Goal: Task Accomplishment & Management: Manage account settings

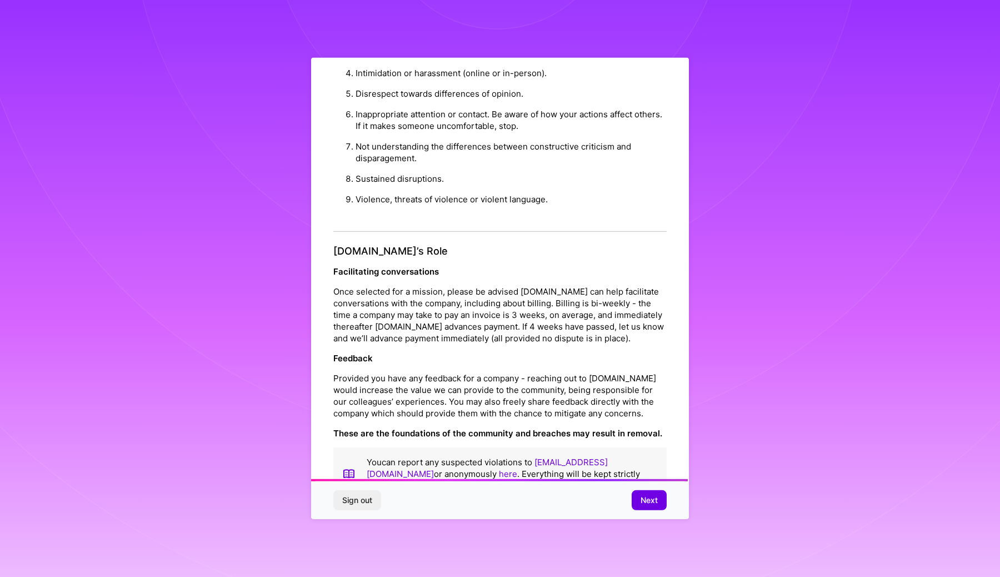
scroll to position [1052, 0]
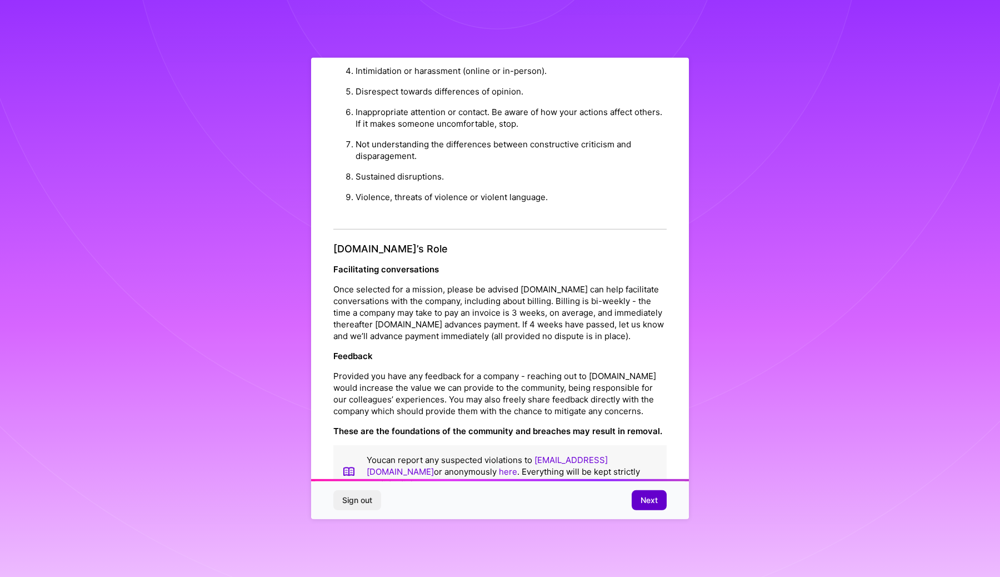
click at [651, 500] on span "Next" at bounding box center [649, 500] width 17 height 11
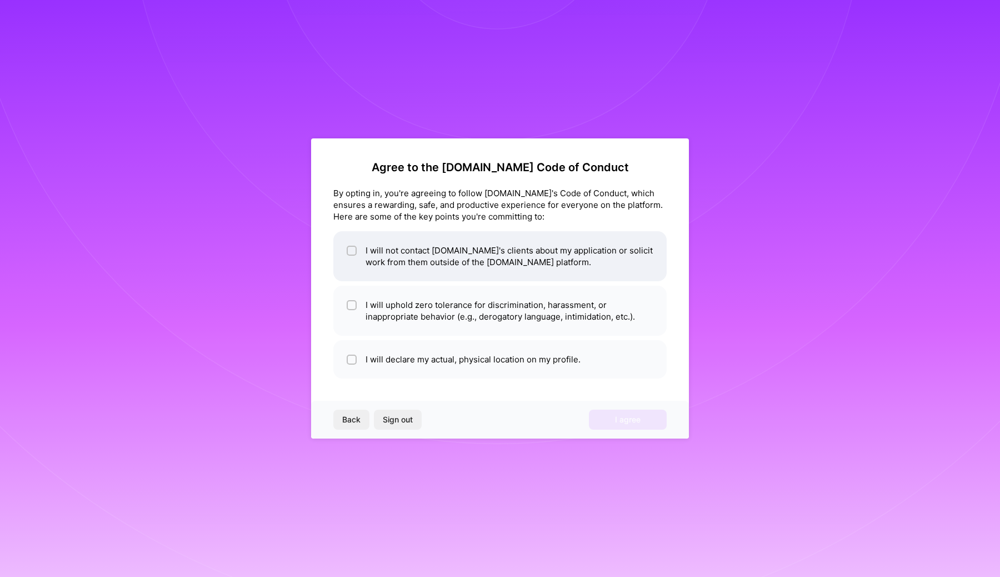
click at [444, 256] on li "I will not contact [DOMAIN_NAME]'s clients about my application or solicit work…" at bounding box center [499, 256] width 333 height 50
checkbox input "true"
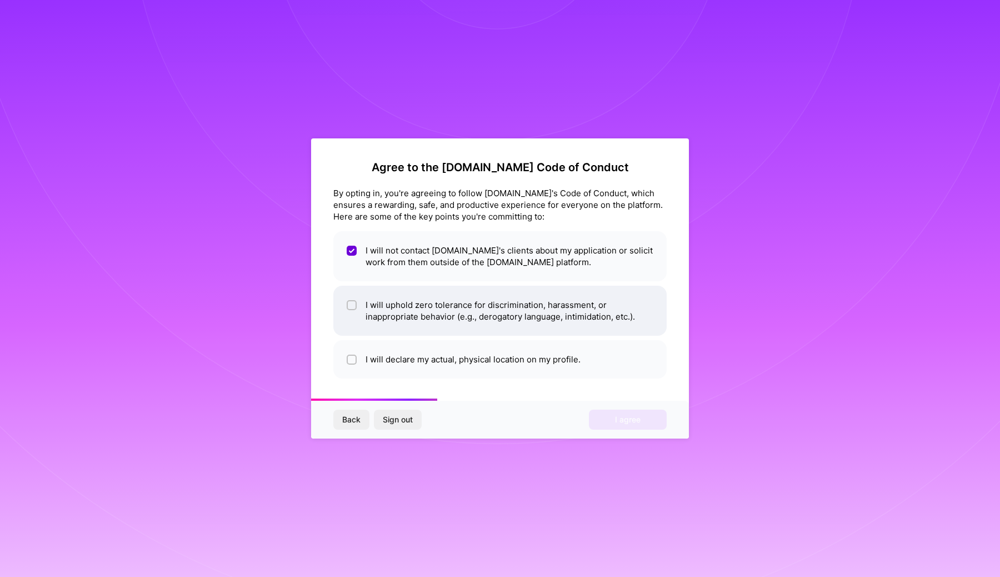
click at [442, 317] on li "I will uphold zero tolerance for discrimination, harassment, or inappropriate b…" at bounding box center [499, 311] width 333 height 50
checkbox input "true"
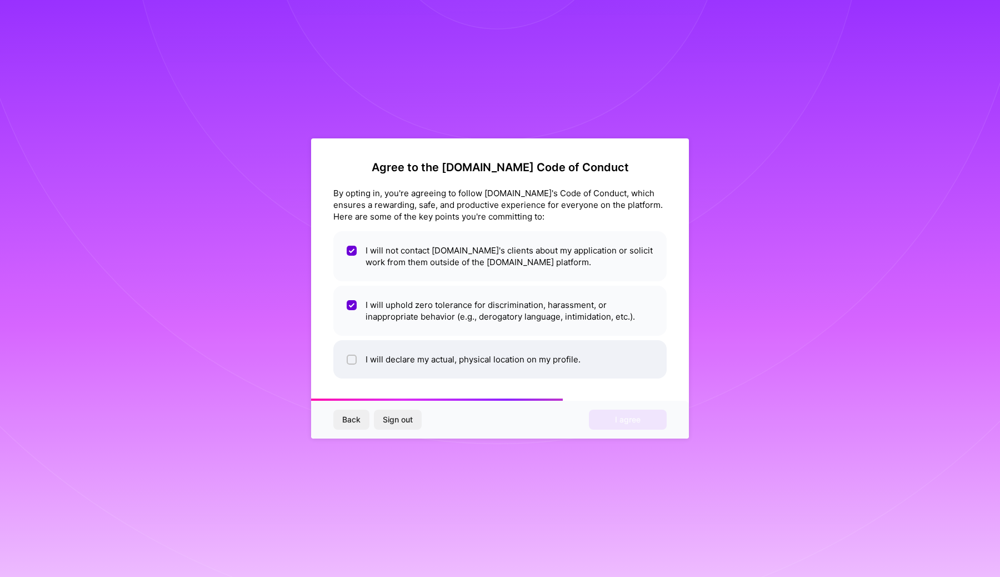
click at [469, 354] on li "I will declare my actual, physical location on my profile." at bounding box center [499, 359] width 333 height 38
checkbox input "true"
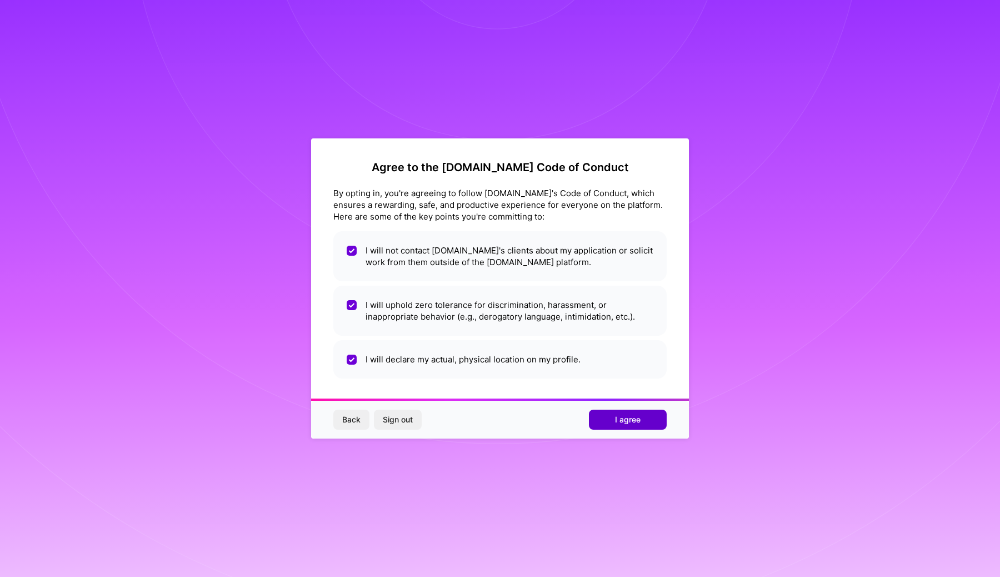
click at [633, 425] on span "I agree" at bounding box center [628, 419] width 26 height 11
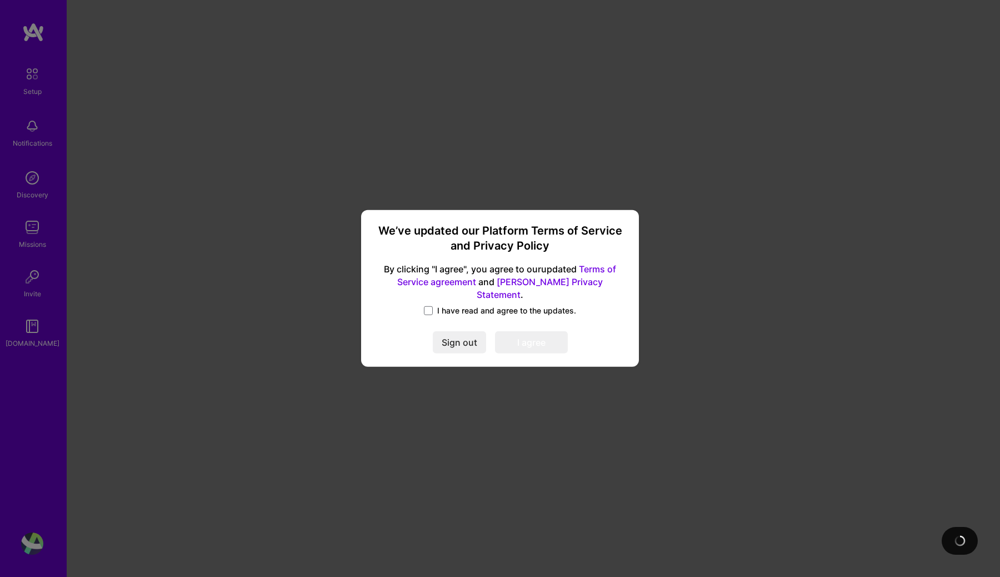
click at [482, 305] on span "I have read and agree to the updates." at bounding box center [506, 310] width 139 height 11
click at [0, 0] on input "I have read and agree to the updates." at bounding box center [0, 0] width 0 height 0
click at [520, 341] on button "I agree" at bounding box center [531, 343] width 73 height 22
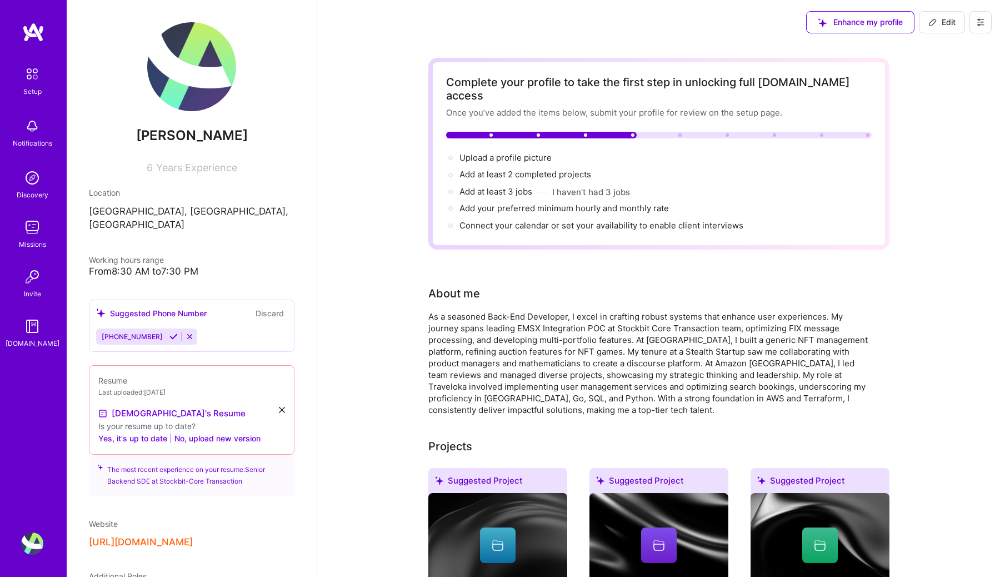
click at [213, 83] on img at bounding box center [191, 66] width 89 height 89
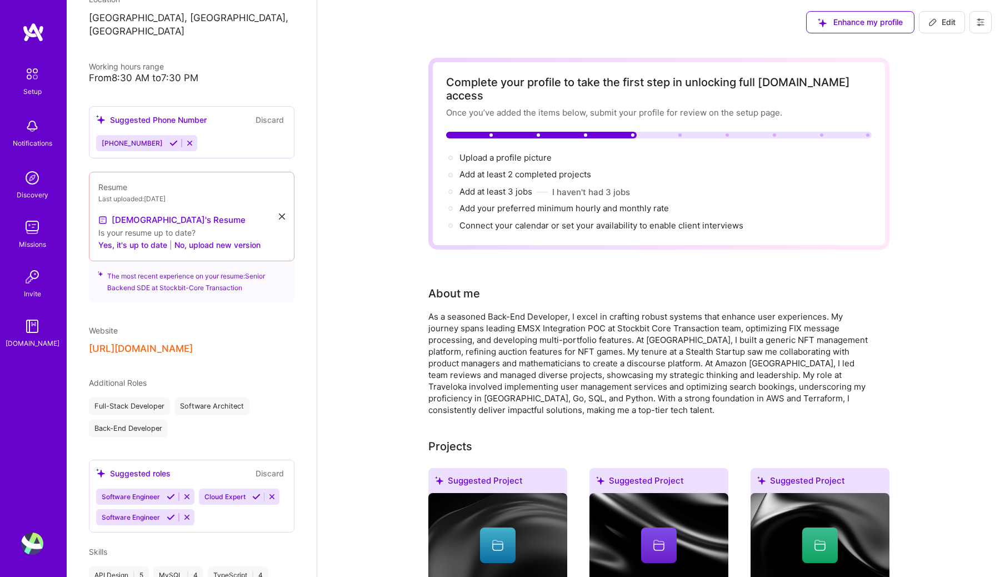
scroll to position [214, 0]
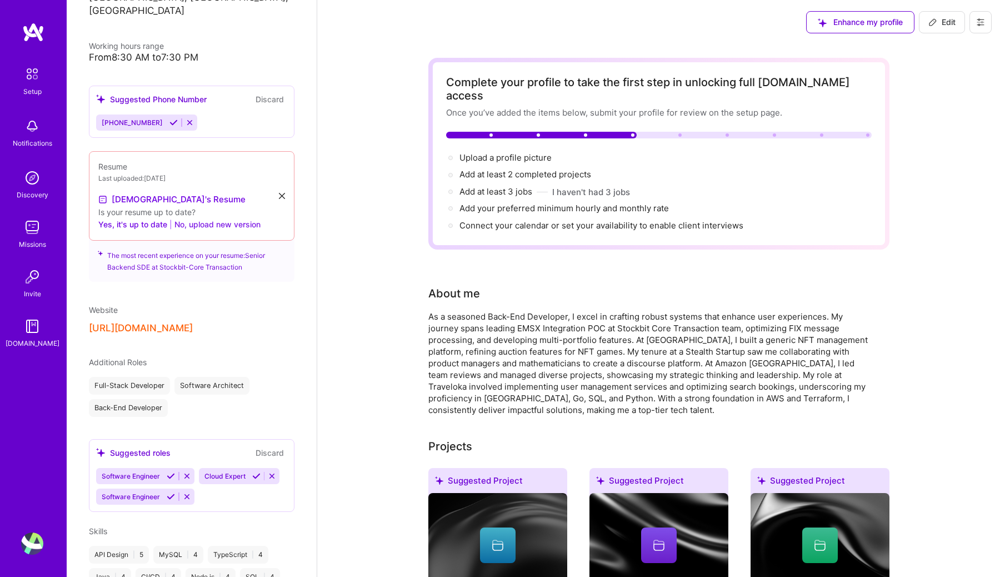
click at [198, 218] on button "No, upload new version" at bounding box center [217, 224] width 86 height 13
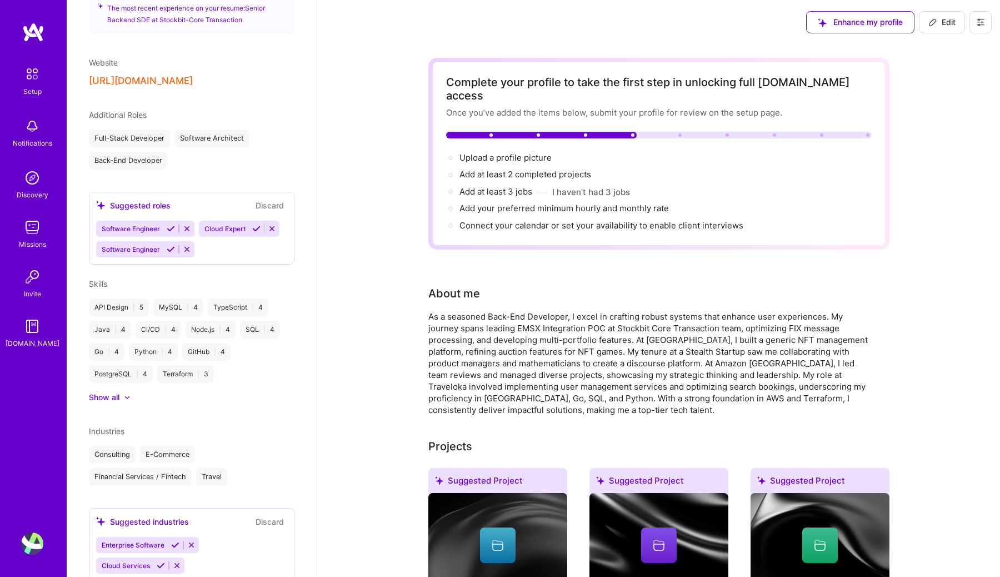
scroll to position [487, 0]
